Goal: Complete application form: Complete application form

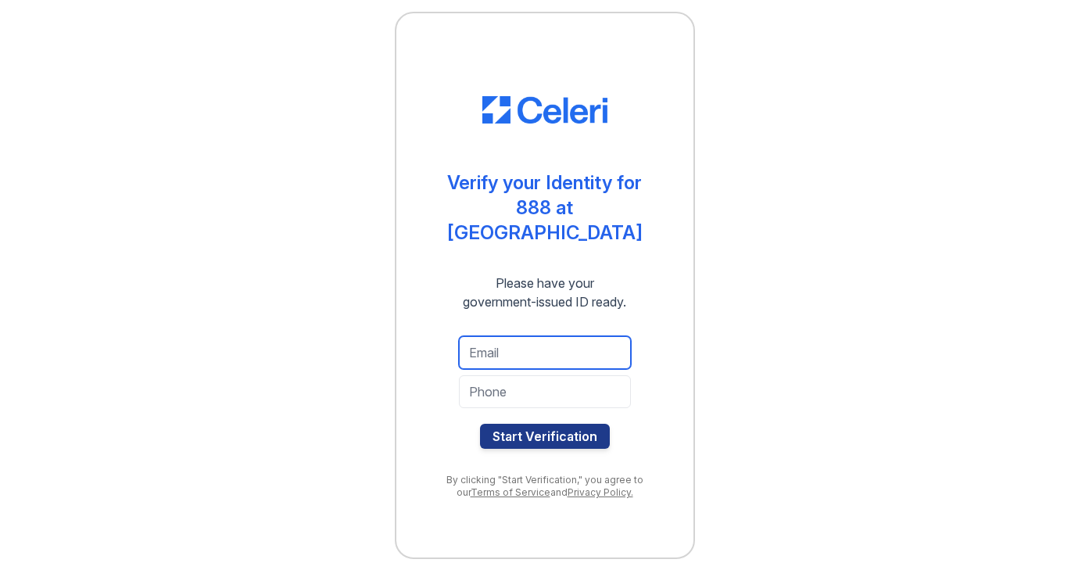
click at [521, 347] on input "email" at bounding box center [545, 352] width 172 height 33
type input "[EMAIL_ADDRESS][DOMAIN_NAME]"
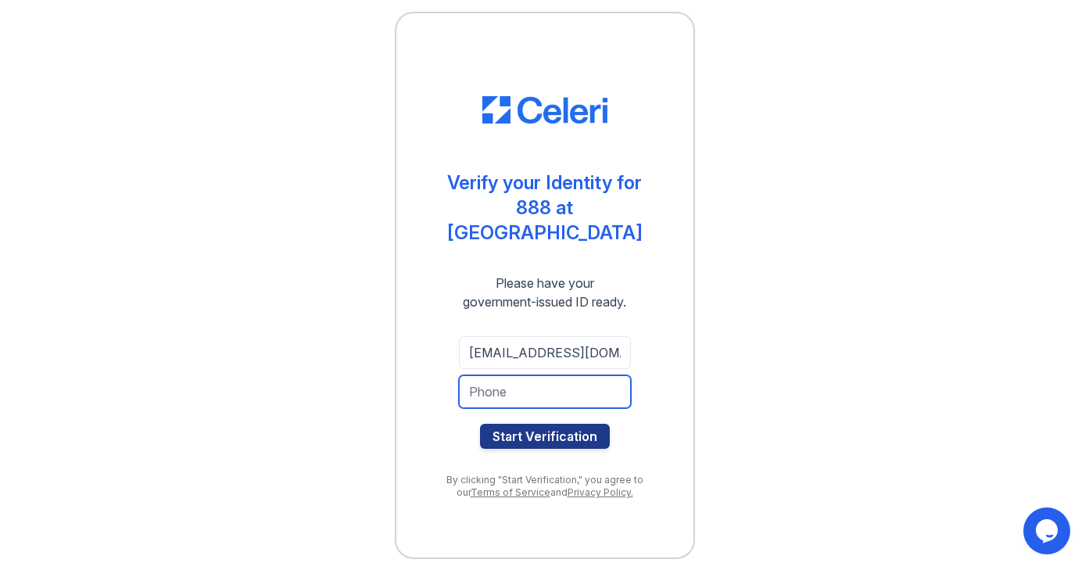
click at [525, 383] on input "tel" at bounding box center [545, 391] width 172 height 33
type input "6263429299"
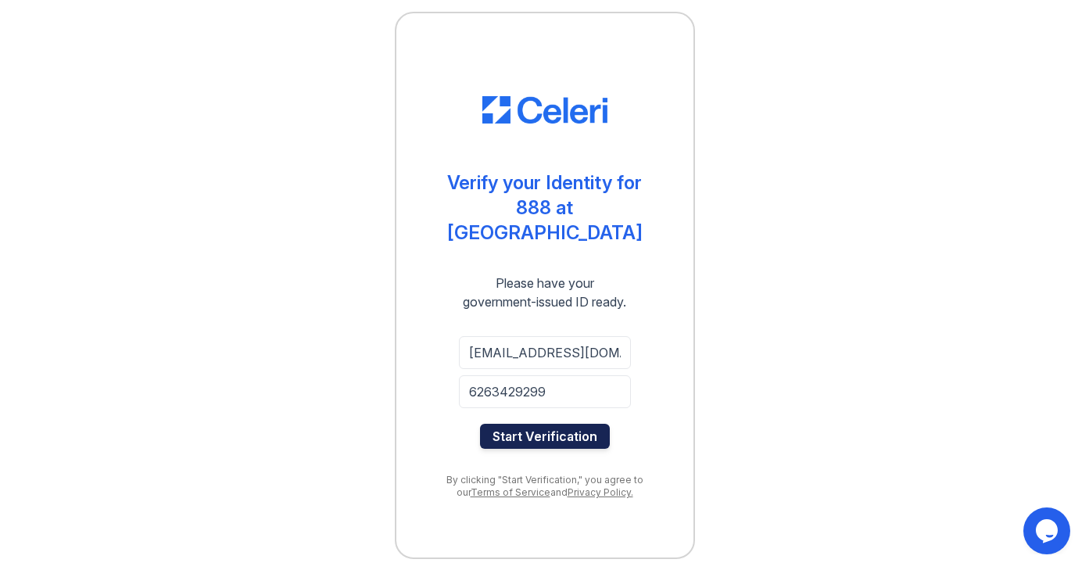
click at [553, 429] on button "Start Verification" at bounding box center [545, 436] width 130 height 25
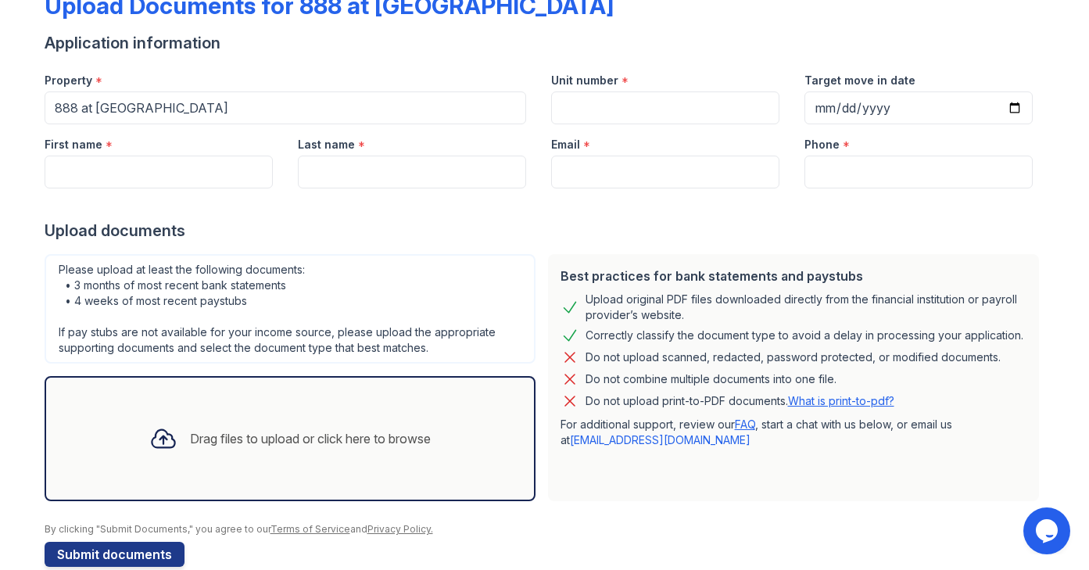
scroll to position [100, 0]
click at [216, 170] on input "First name" at bounding box center [159, 171] width 228 height 33
type input "Haoying"
click at [410, 163] on input "Last name" at bounding box center [412, 171] width 228 height 33
type input "Chi"
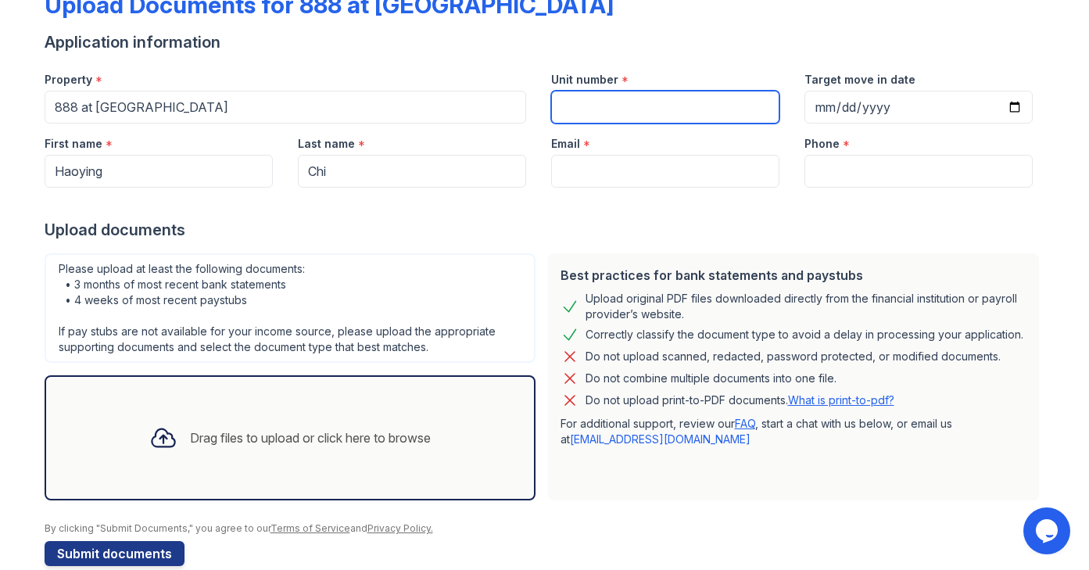
click at [607, 111] on input "Unit number" at bounding box center [665, 107] width 228 height 33
type input "2208"
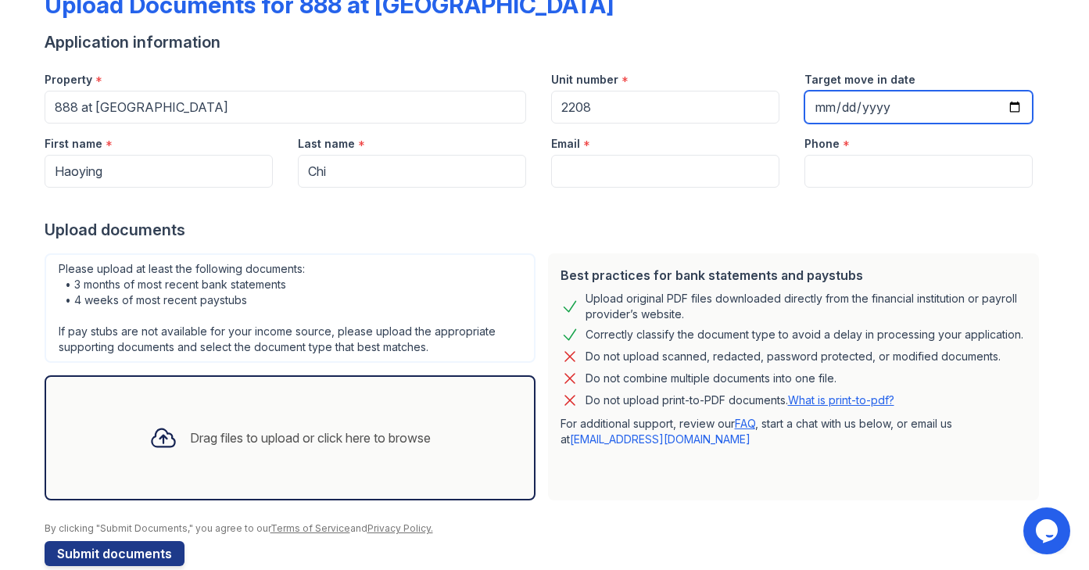
click at [829, 103] on input "Target move in date" at bounding box center [918, 107] width 228 height 33
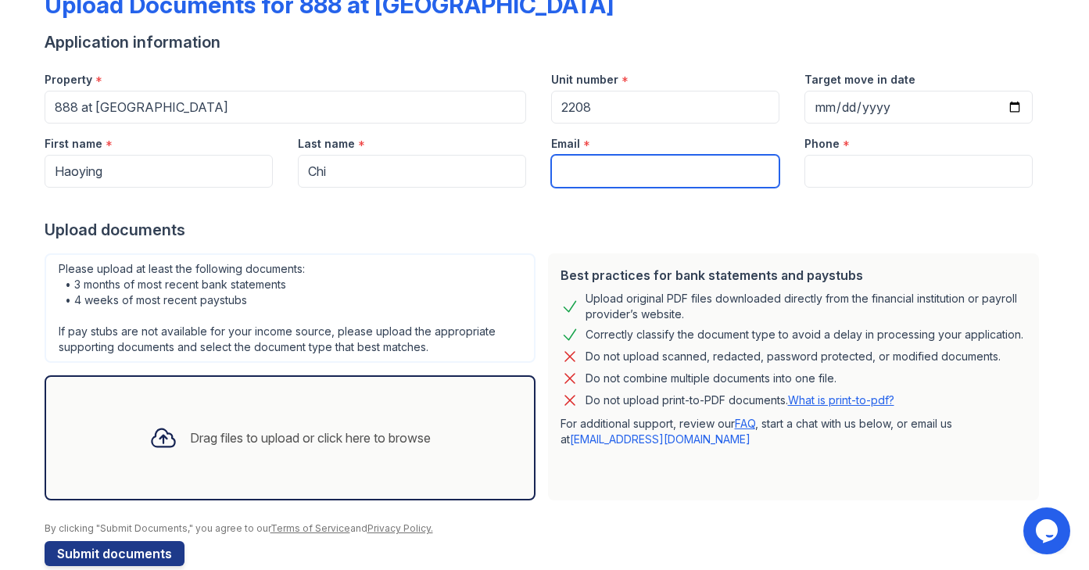
click at [658, 181] on input "Email" at bounding box center [665, 171] width 228 height 33
type input "[EMAIL_ADDRESS][DOMAIN_NAME]"
type input "6263429299"
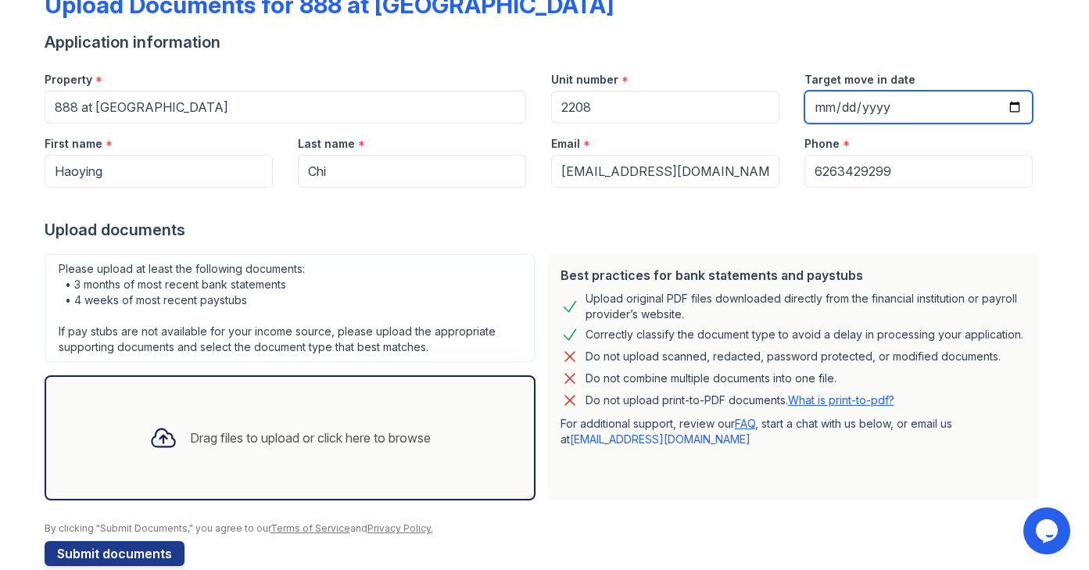
click at [864, 102] on input "Target move in date" at bounding box center [918, 107] width 228 height 33
click at [823, 106] on input "Target move in date" at bounding box center [918, 107] width 228 height 33
click at [1019, 109] on input "Target move in date" at bounding box center [918, 107] width 228 height 33
type input "2025-09-03"
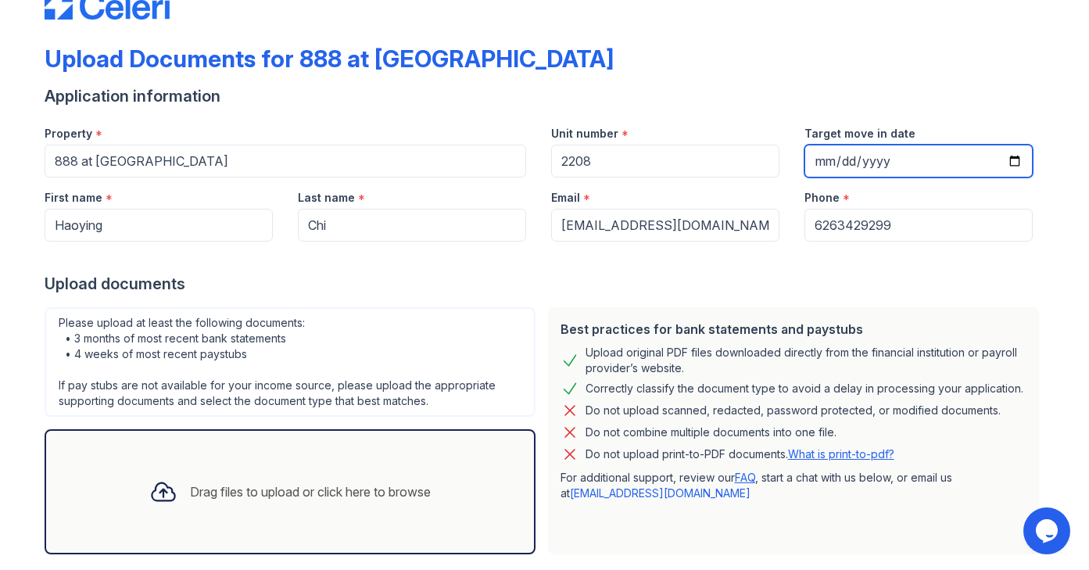
scroll to position [127, 0]
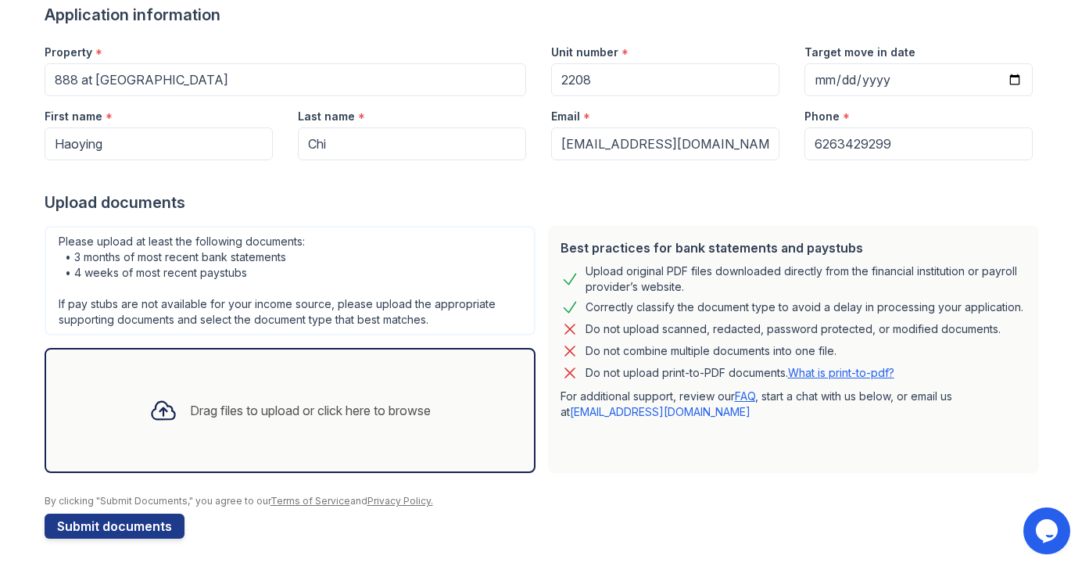
click at [326, 428] on div "Drag files to upload or click here to browse" at bounding box center [290, 410] width 306 height 53
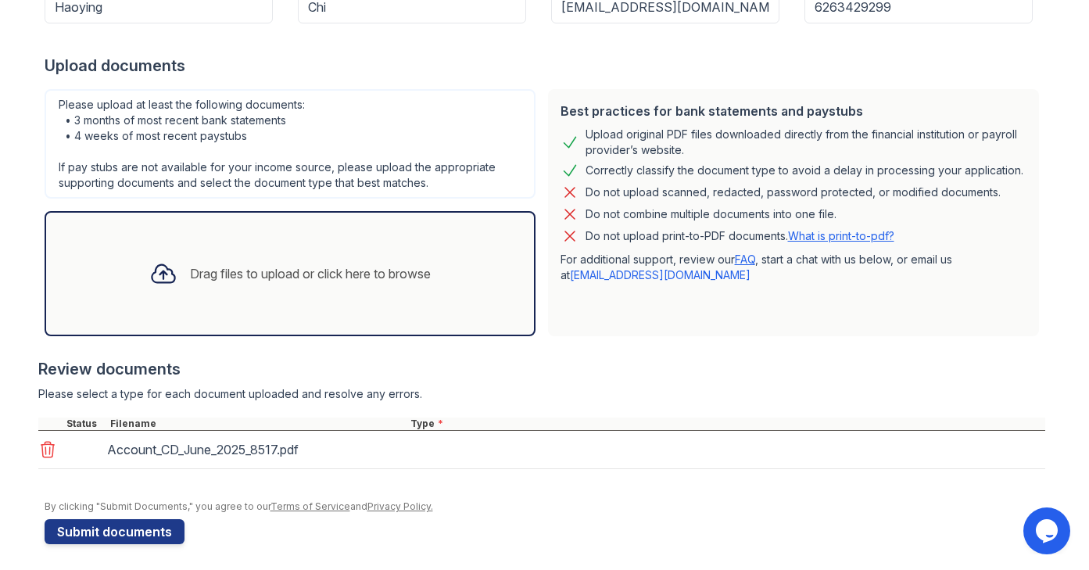
scroll to position [270, 0]
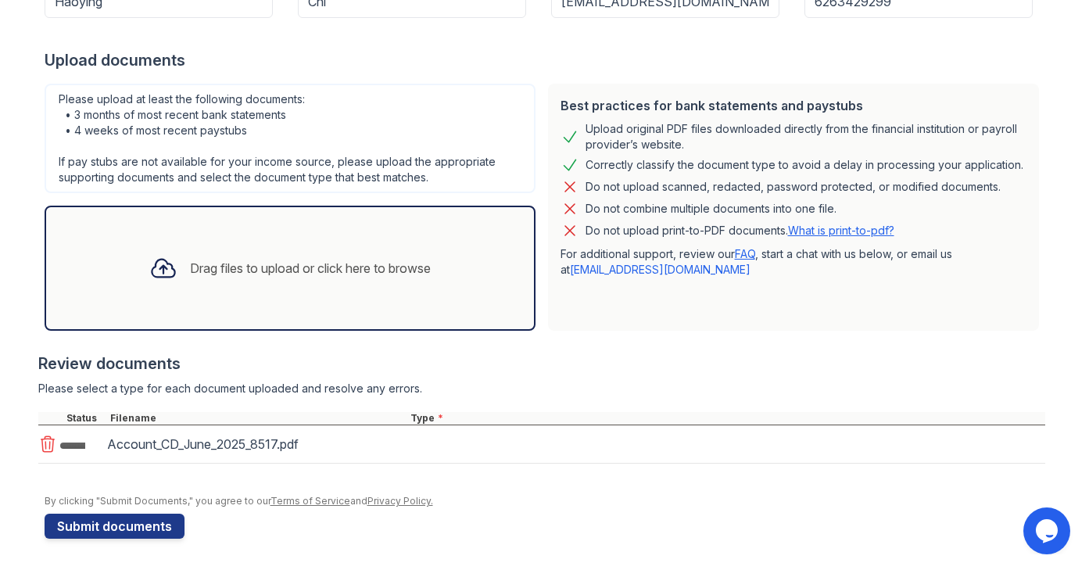
click at [392, 285] on div "Drag files to upload or click here to browse" at bounding box center [290, 268] width 306 height 53
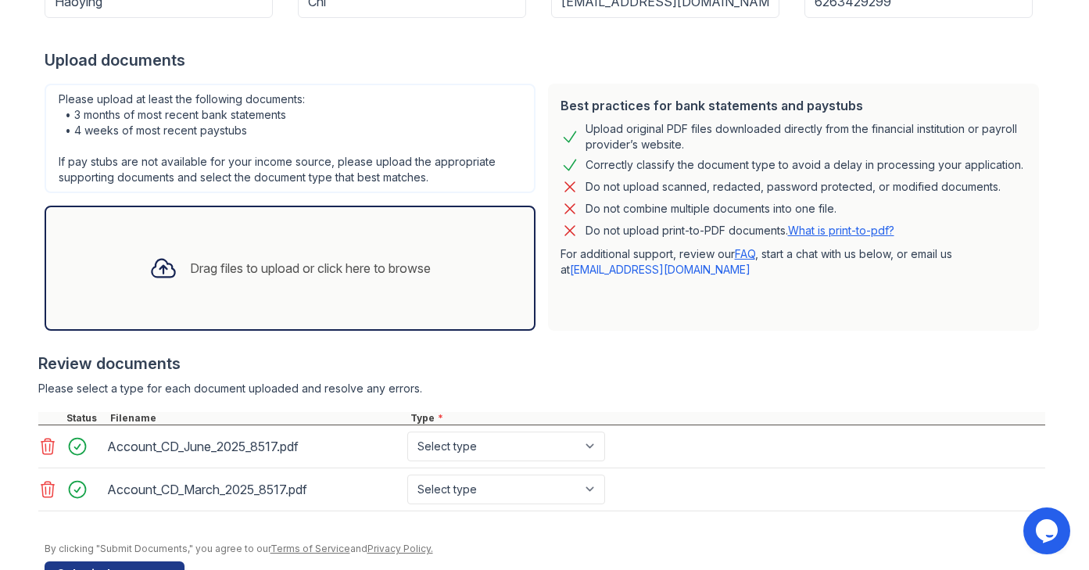
scroll to position [317, 0]
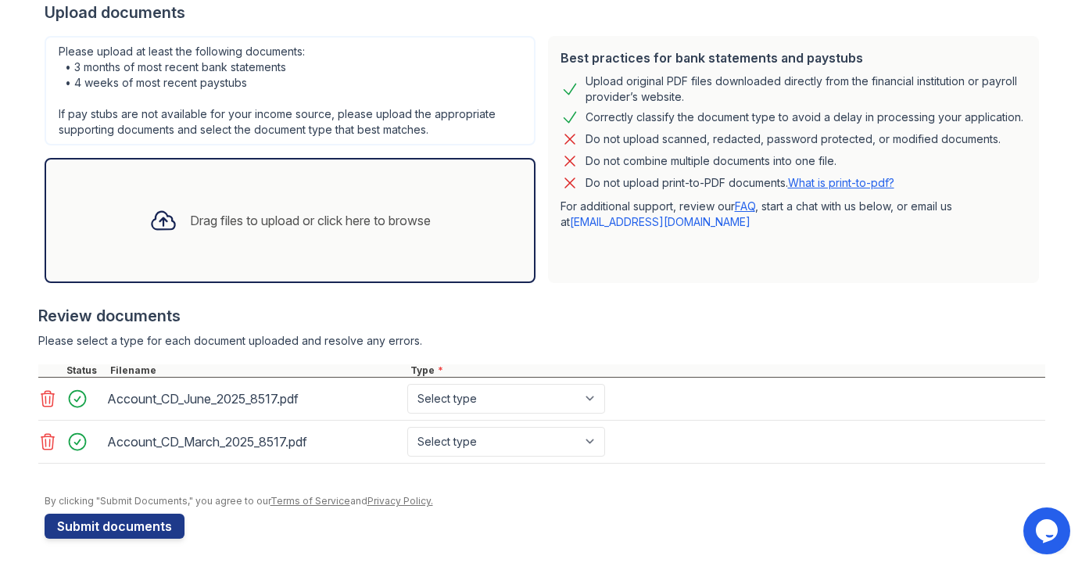
click at [263, 241] on div "Drag files to upload or click here to browse" at bounding box center [290, 220] width 306 height 53
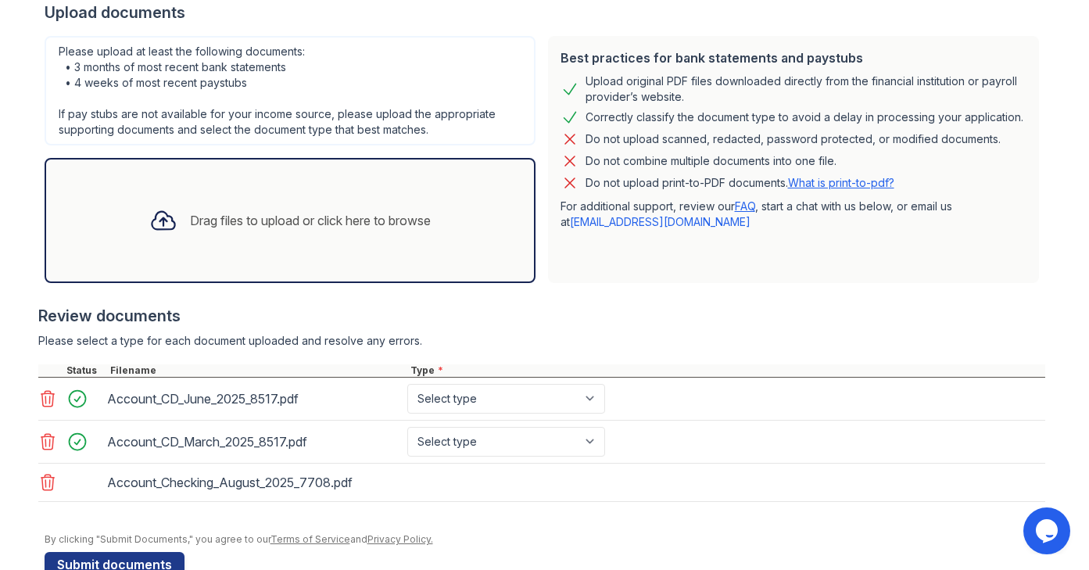
scroll to position [356, 0]
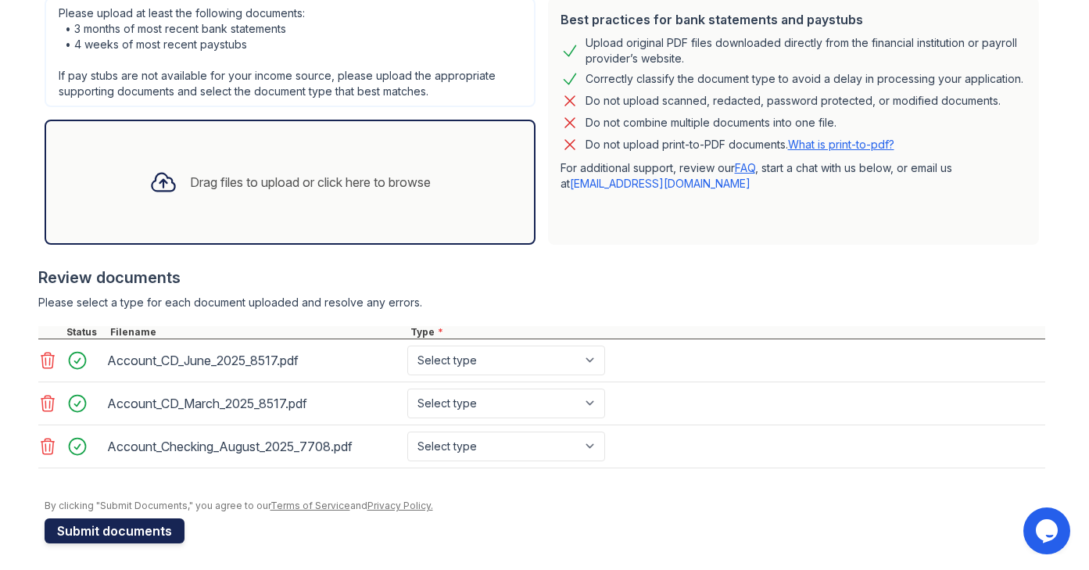
click at [152, 524] on button "Submit documents" at bounding box center [115, 530] width 140 height 25
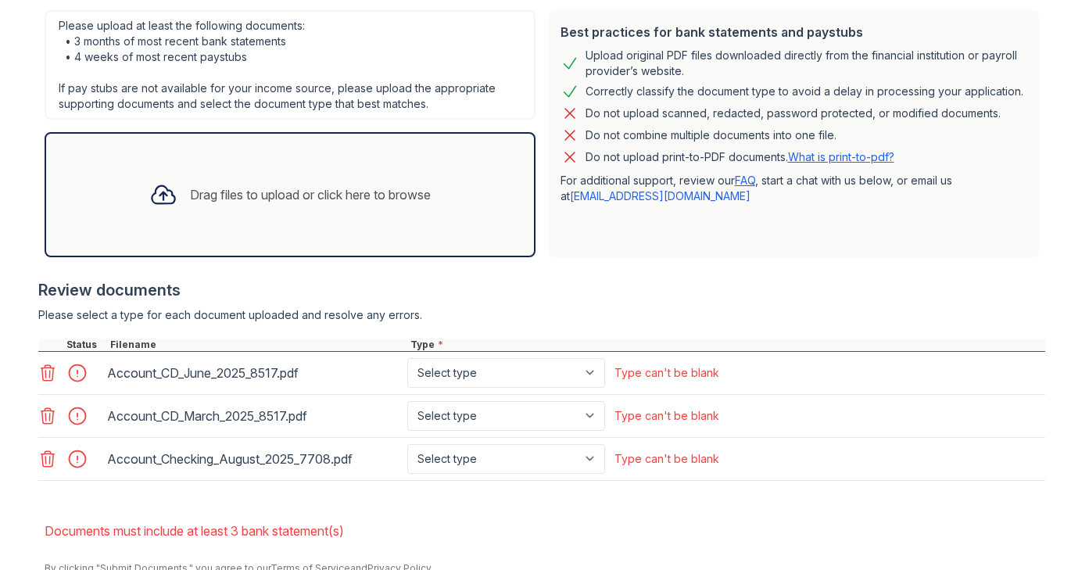
scroll to position [424, 0]
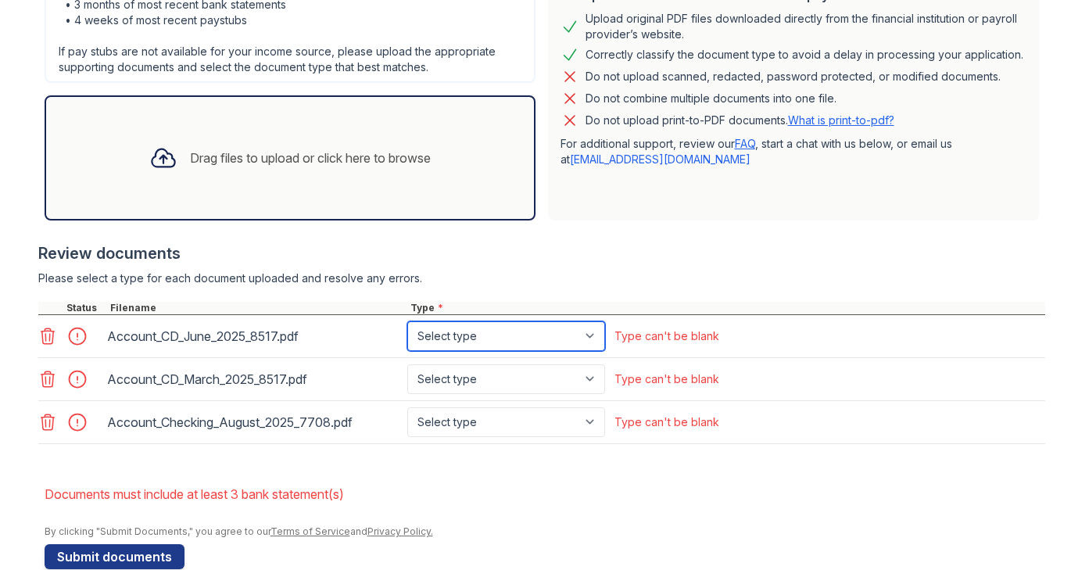
click at [446, 345] on select "Select type Paystub Bank Statement Offer Letter Tax Documents Benefit Award Let…" at bounding box center [506, 336] width 198 height 30
select select "bank_statement"
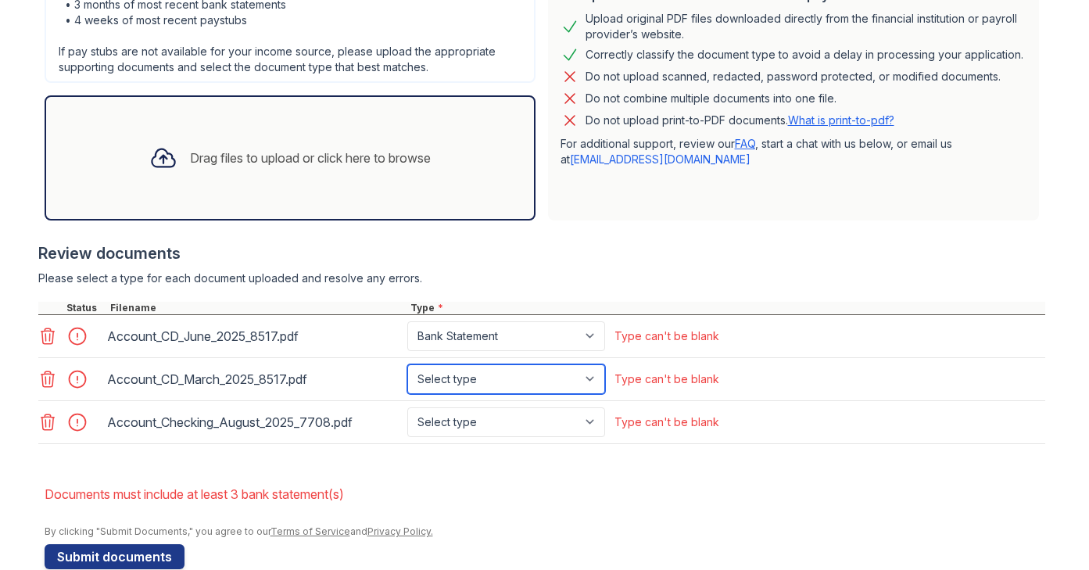
click at [451, 371] on select "Select type Paystub Bank Statement Offer Letter Tax Documents Benefit Award Let…" at bounding box center [506, 379] width 198 height 30
select select "bank_statement"
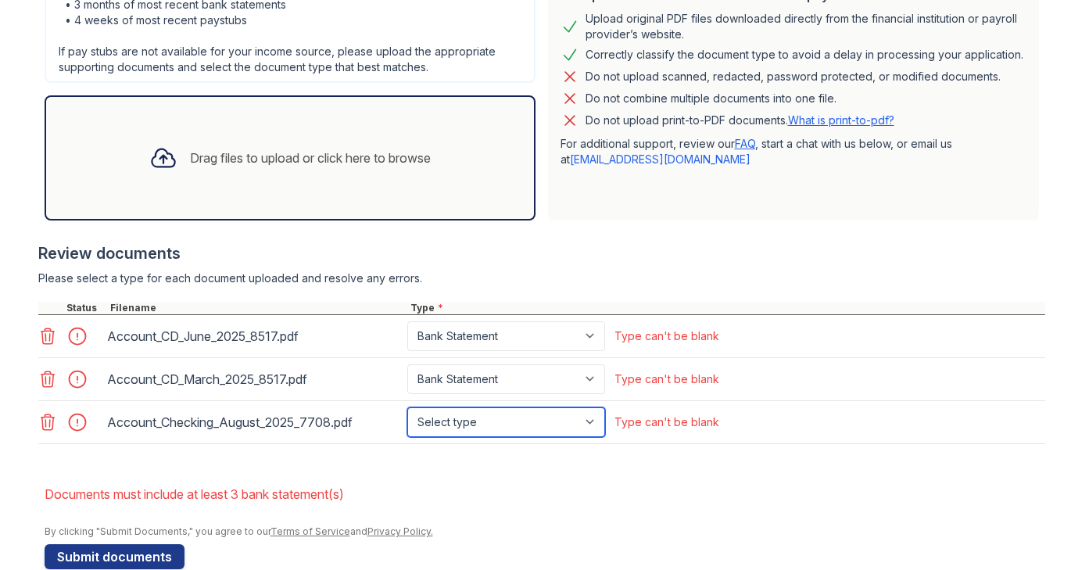
click at [457, 417] on select "Select type Paystub Bank Statement Offer Letter Tax Documents Benefit Award Let…" at bounding box center [506, 422] width 198 height 30
select select "bank_statement"
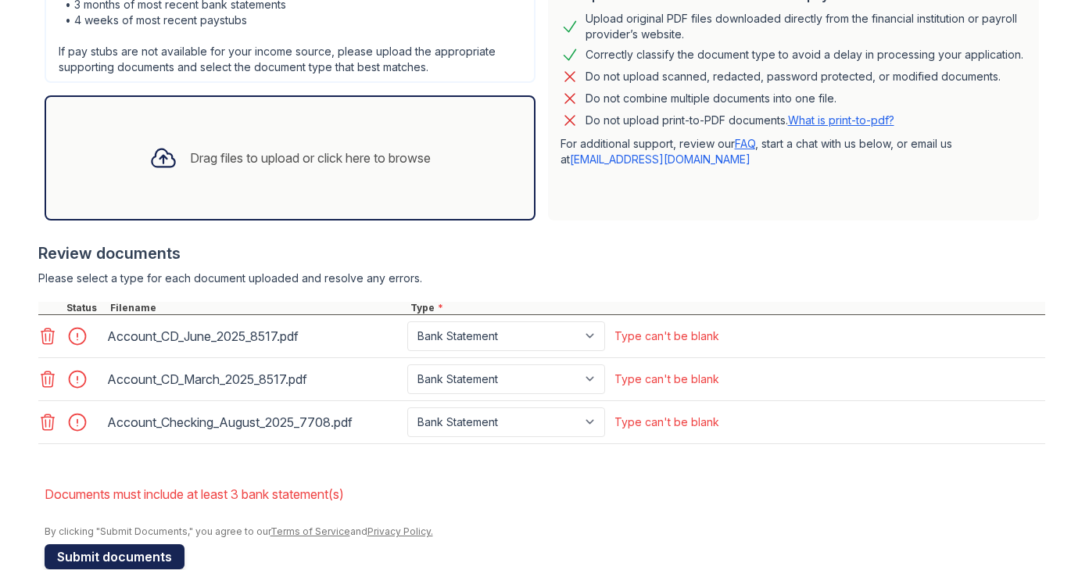
click at [142, 553] on button "Submit documents" at bounding box center [115, 556] width 140 height 25
